Goal: Information Seeking & Learning: Learn about a topic

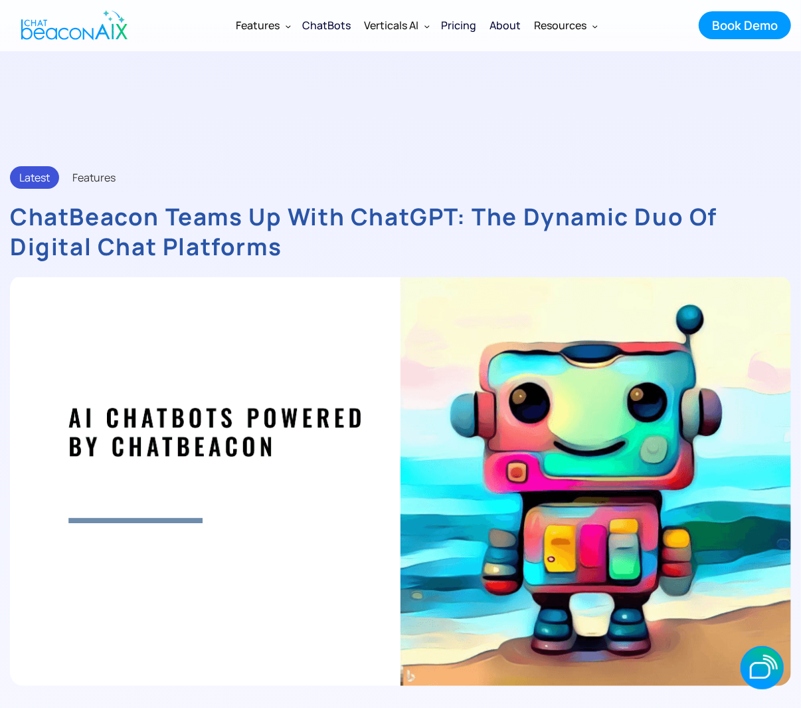
click at [329, 32] on div "ChatBots" at bounding box center [327, 25] width 49 height 19
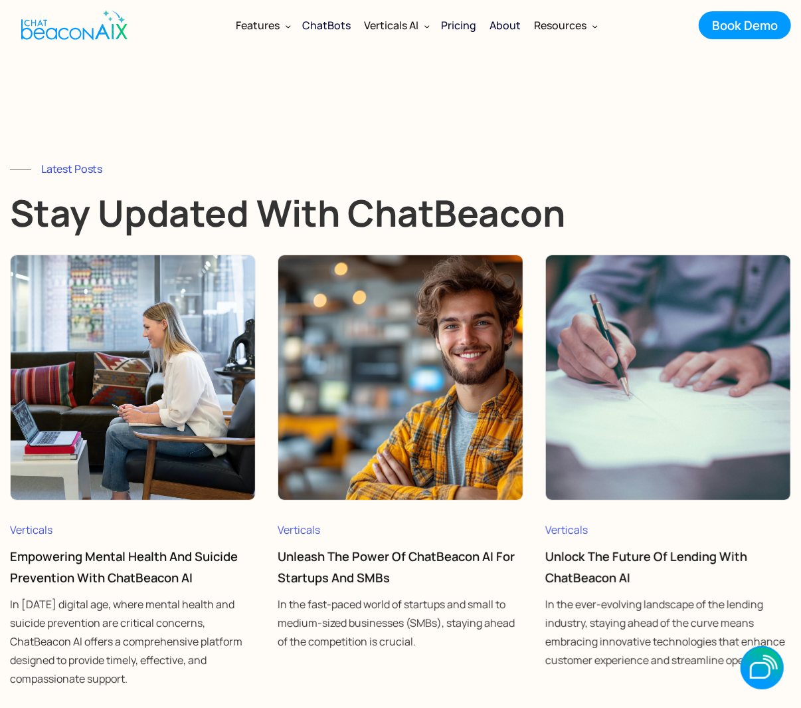
click at [110, 551] on link "Empowering Mental Health and Suicide Prevention with ChatBeacon AI" at bounding box center [124, 567] width 228 height 39
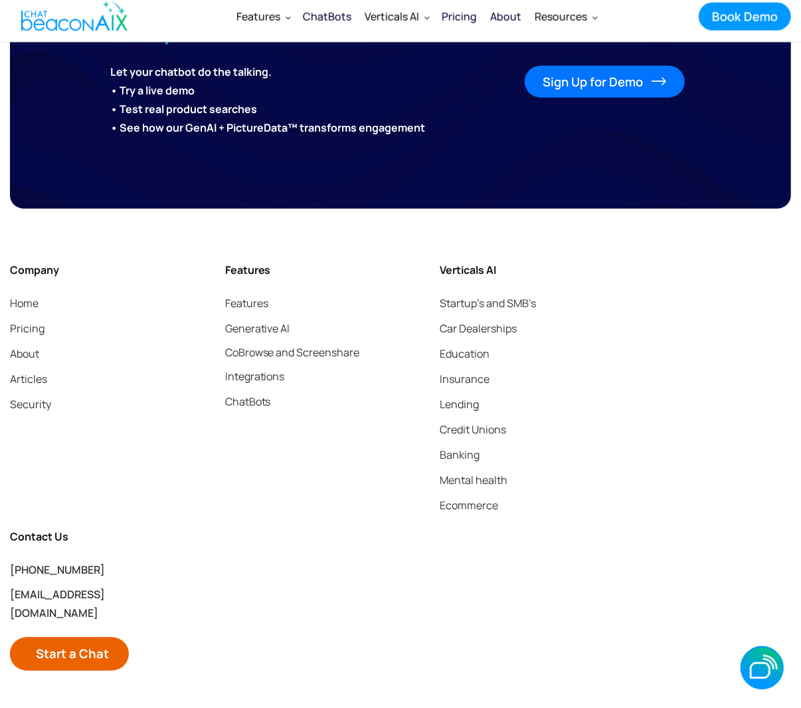
scroll to position [9090, 0]
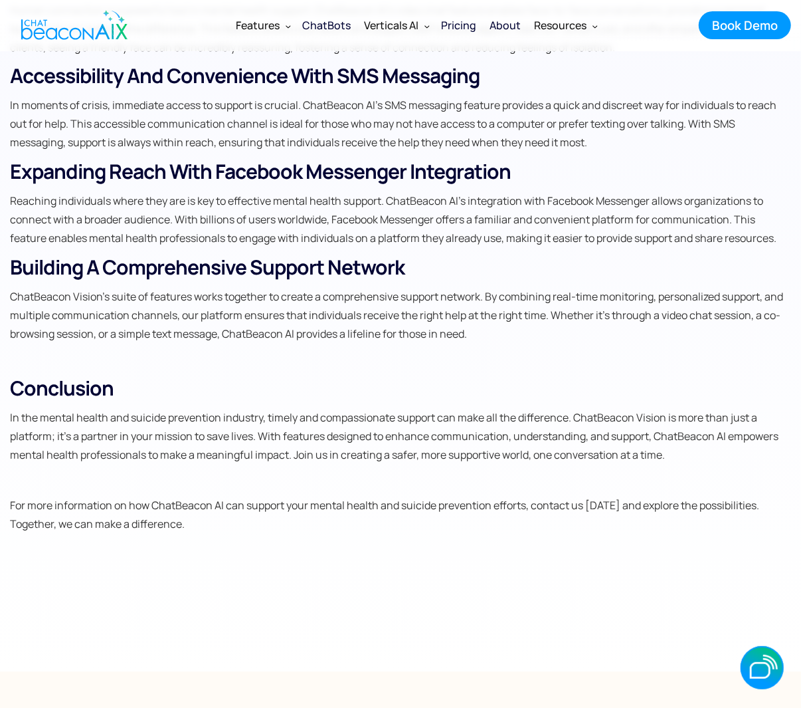
scroll to position [1329, 0]
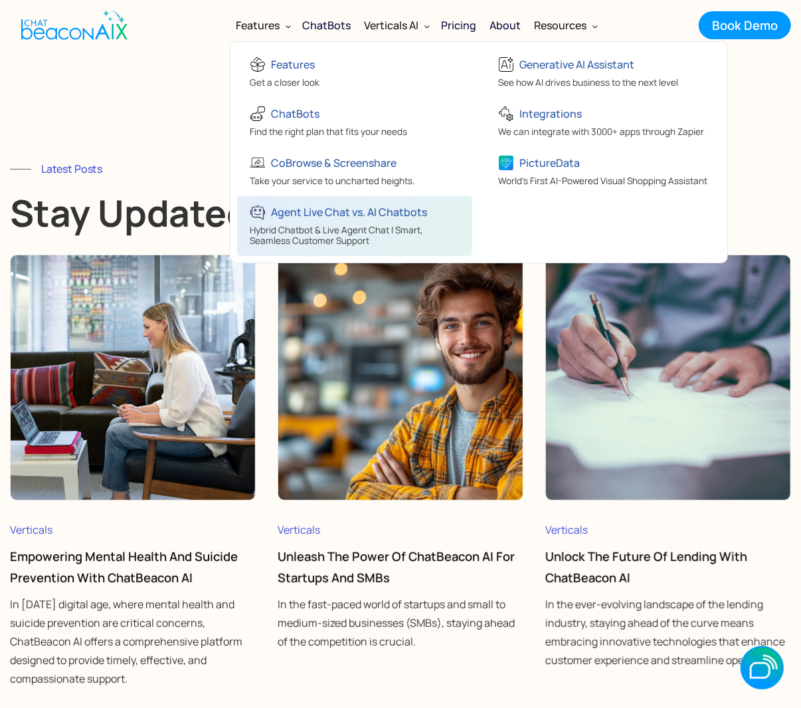
click at [306, 215] on div "Agent Live Chat vs. AI Chatbots" at bounding box center [350, 212] width 156 height 19
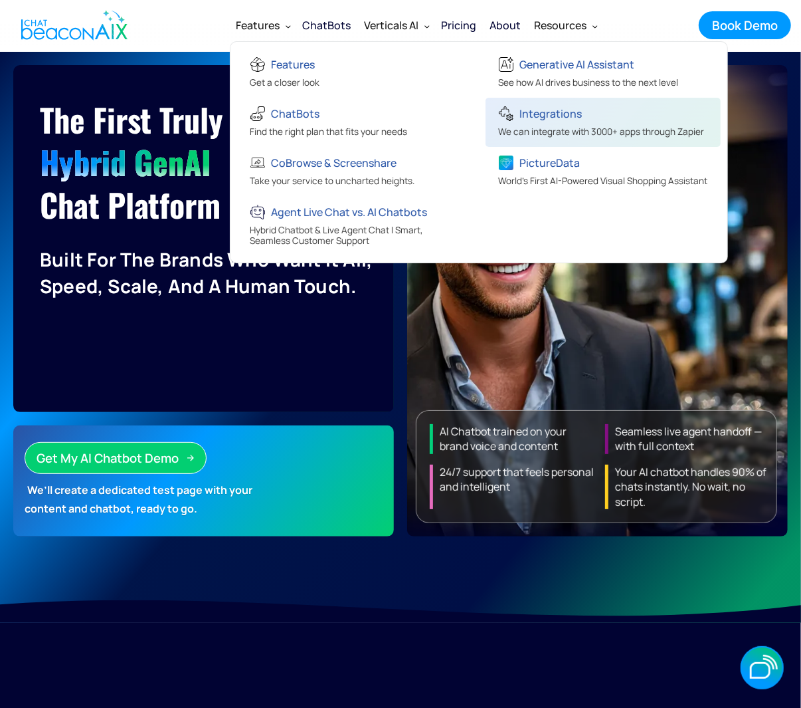
click at [546, 124] on div "Integrations" at bounding box center [602, 115] width 206 height 22
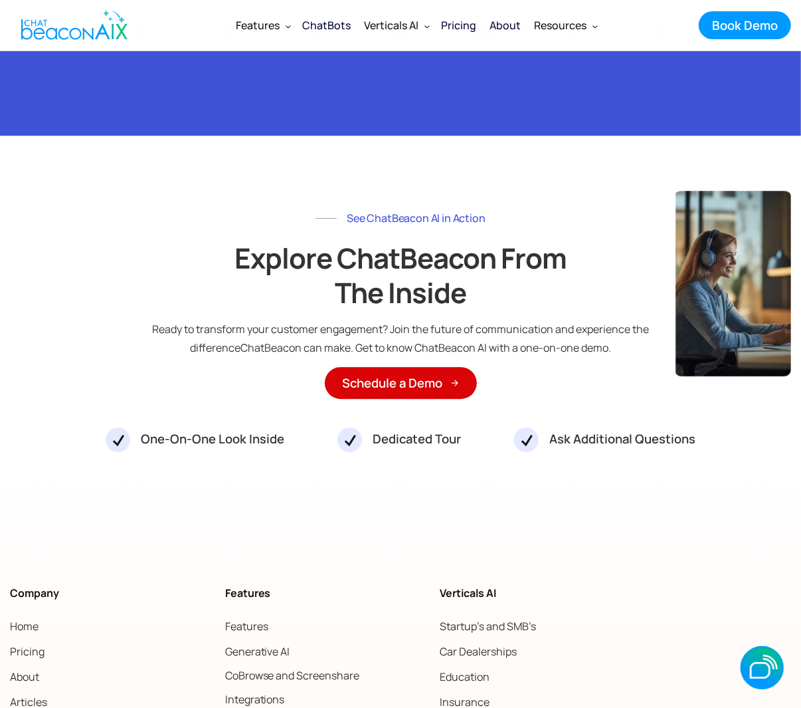
scroll to position [4609, 0]
